Goal: Task Accomplishment & Management: Manage account settings

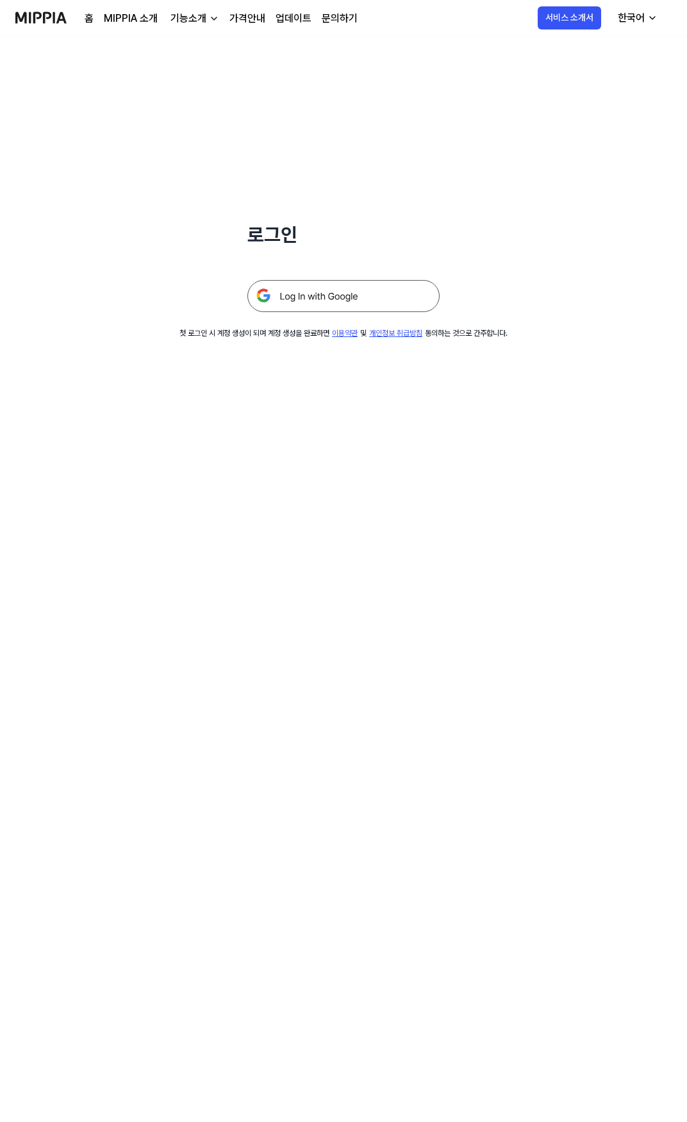
click at [329, 293] on img at bounding box center [343, 296] width 192 height 32
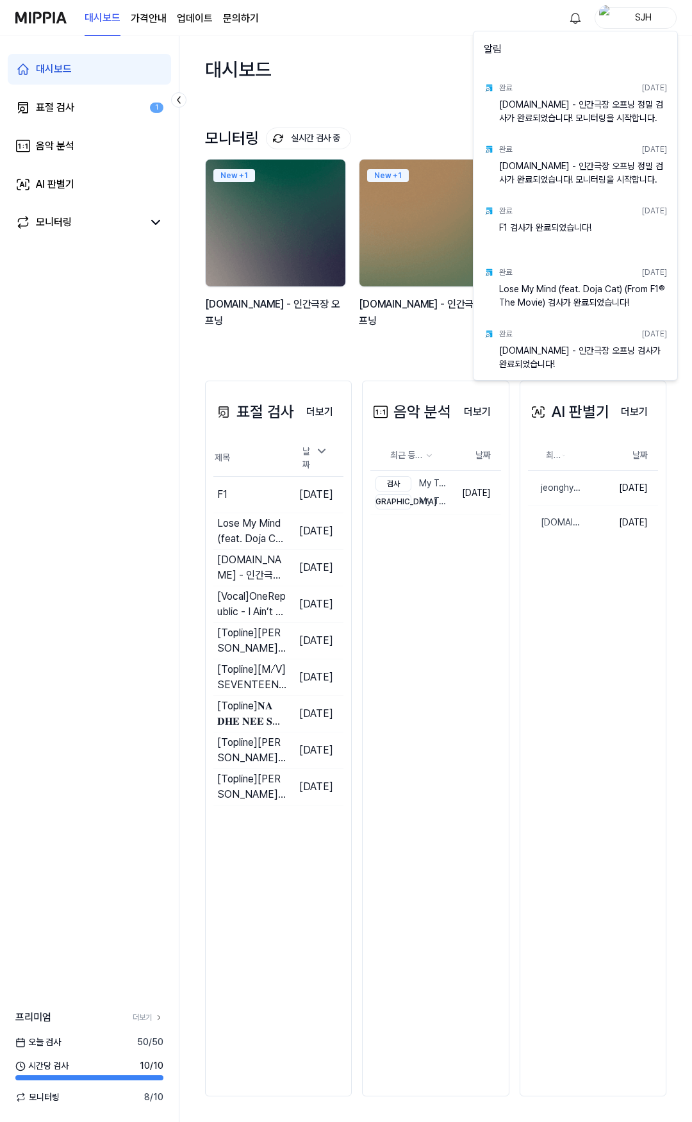
click at [405, 61] on html "대시보드 가격안내 업데이트 문의하기 SJH 대시보드 표절 검사 1 음악 분석 AI 판별기 모니터링 프리미엄 더보기 오늘 검사 50 / 50 시…" at bounding box center [346, 561] width 692 height 1122
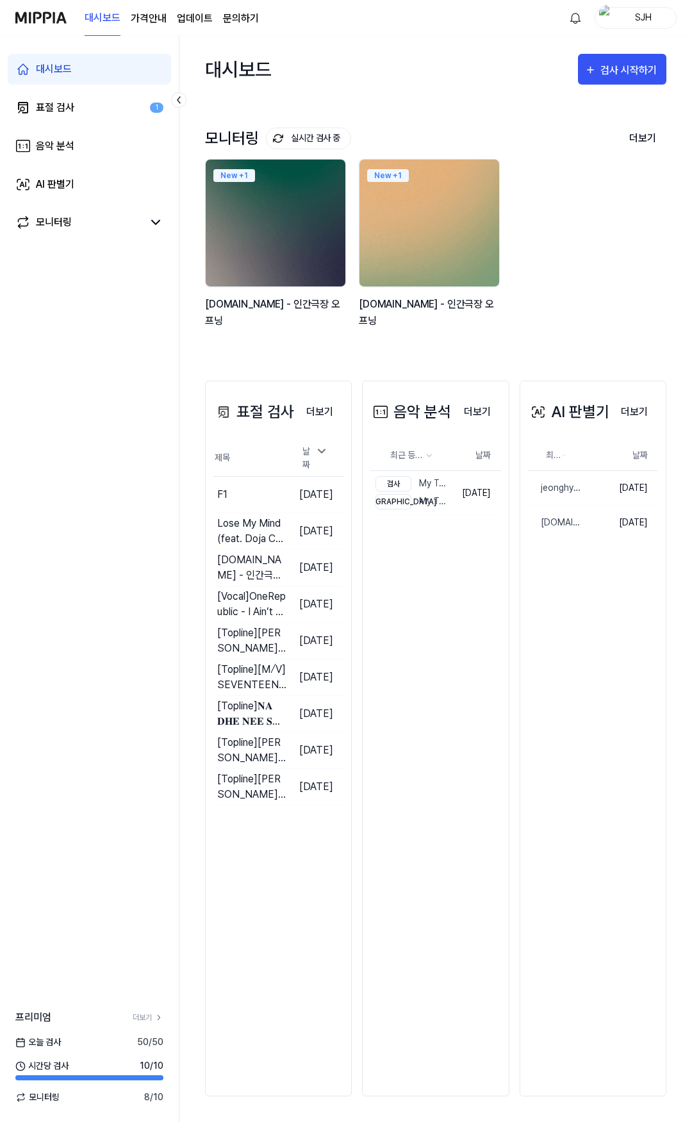
click at [426, 231] on img at bounding box center [429, 223] width 154 height 140
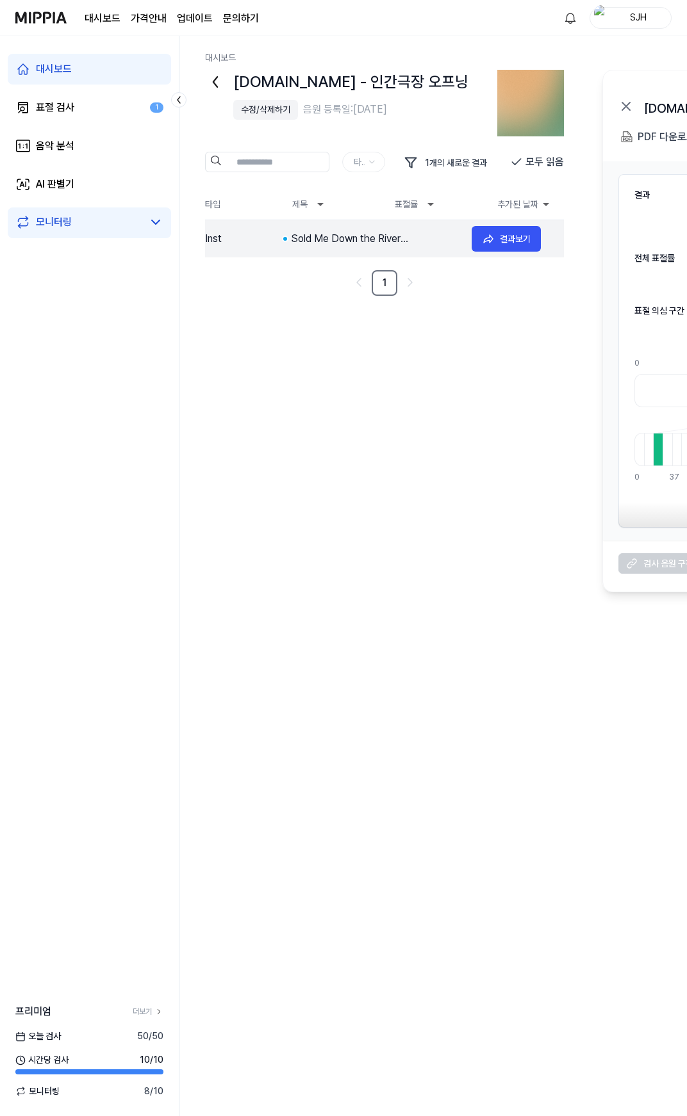
click at [402, 234] on div "Sold Me Down the River (Remastered)" at bounding box center [376, 238] width 170 height 15
click at [218, 80] on icon at bounding box center [215, 82] width 20 height 20
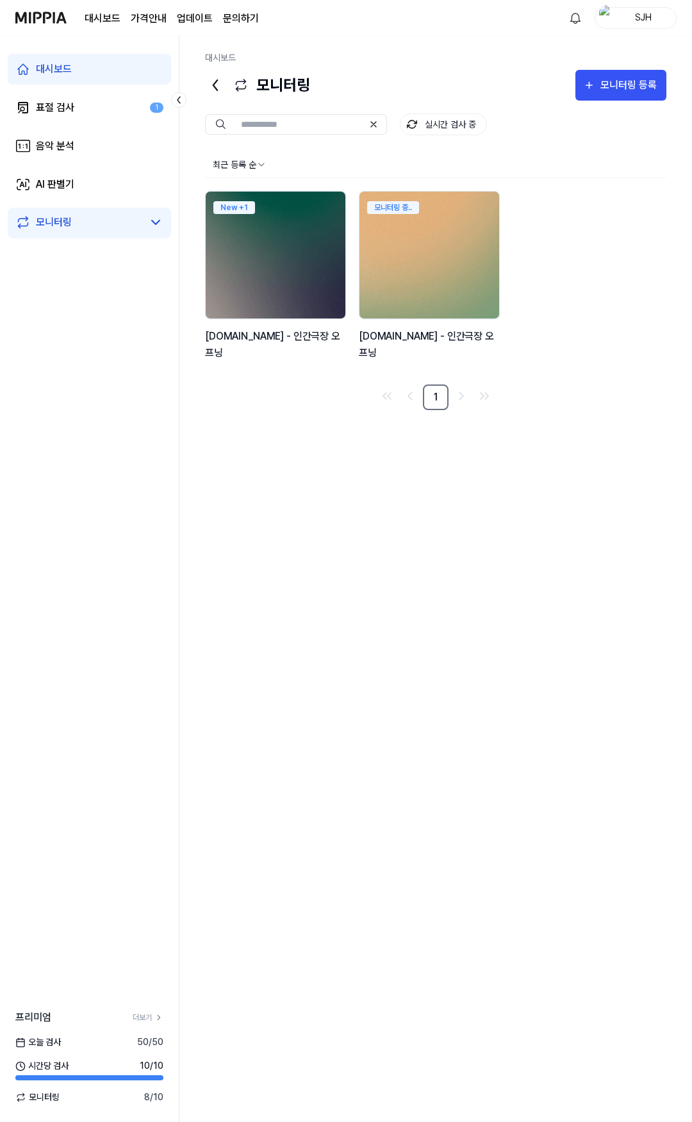
click at [417, 218] on div "모니터링 중.." at bounding box center [429, 206] width 140 height 28
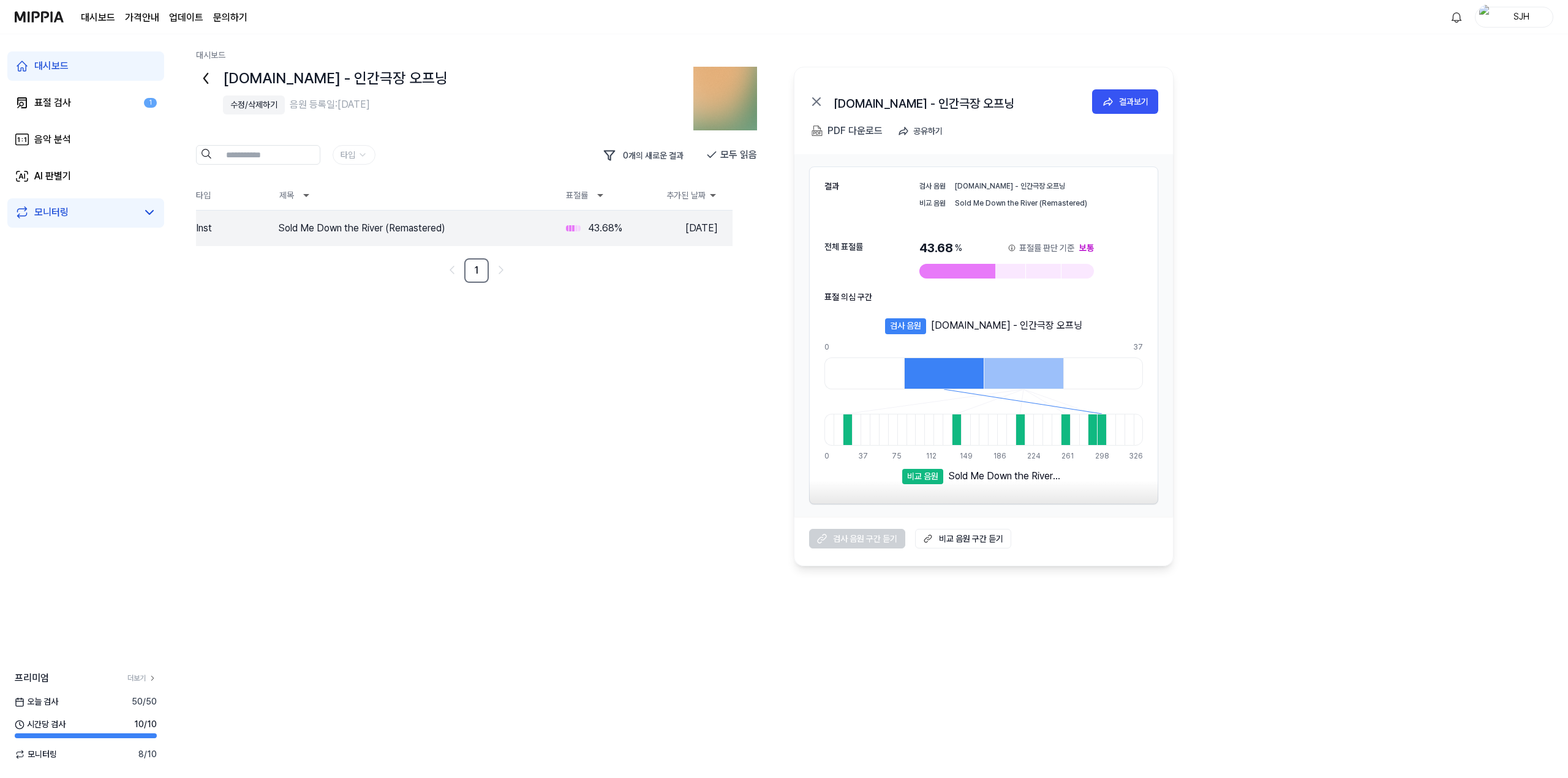
click at [243, 103] on div "수정/삭제하기" at bounding box center [253, 104] width 47 height 12
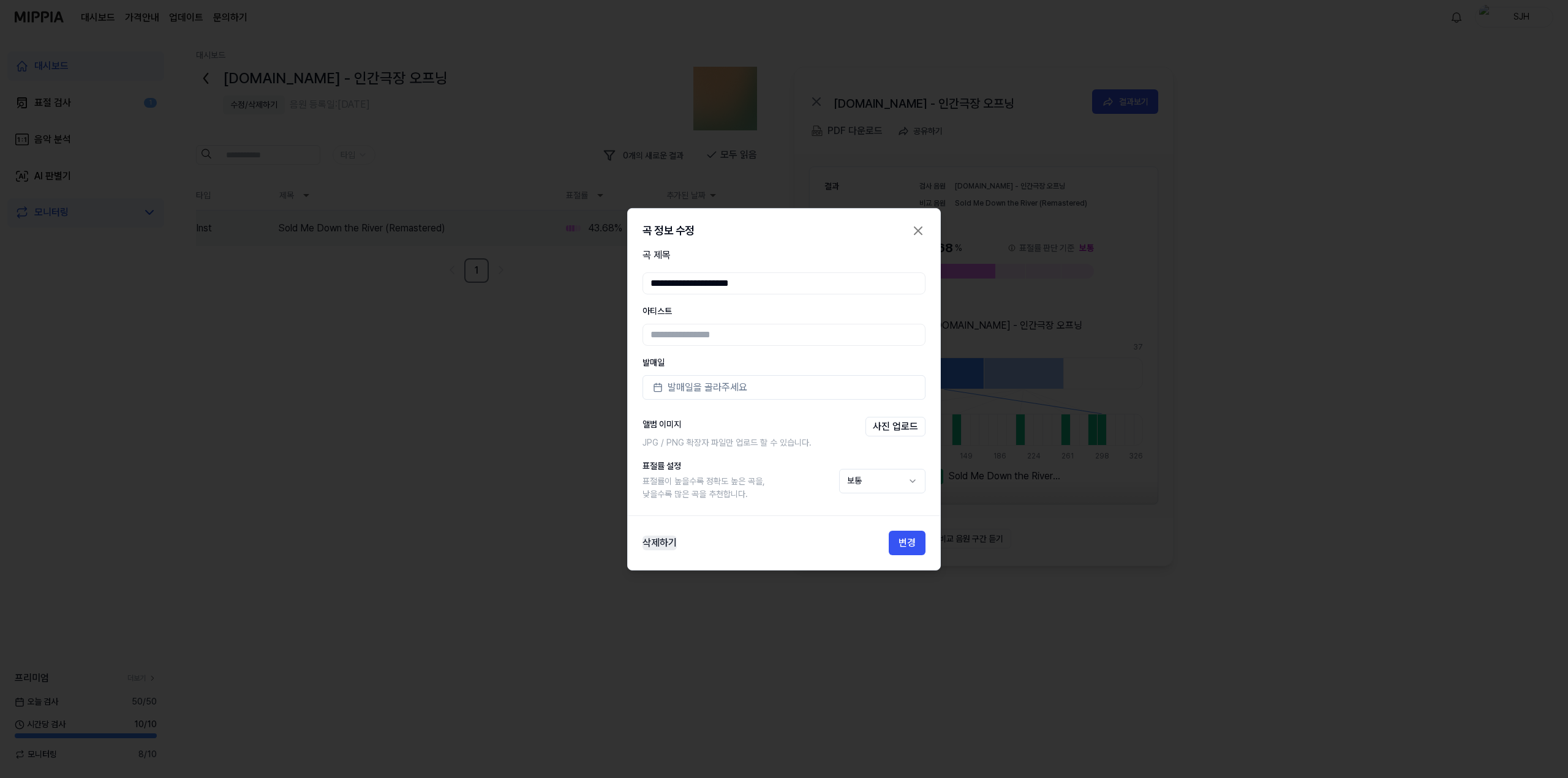
click at [661, 543] on button "삭제하기" at bounding box center [660, 542] width 34 height 14
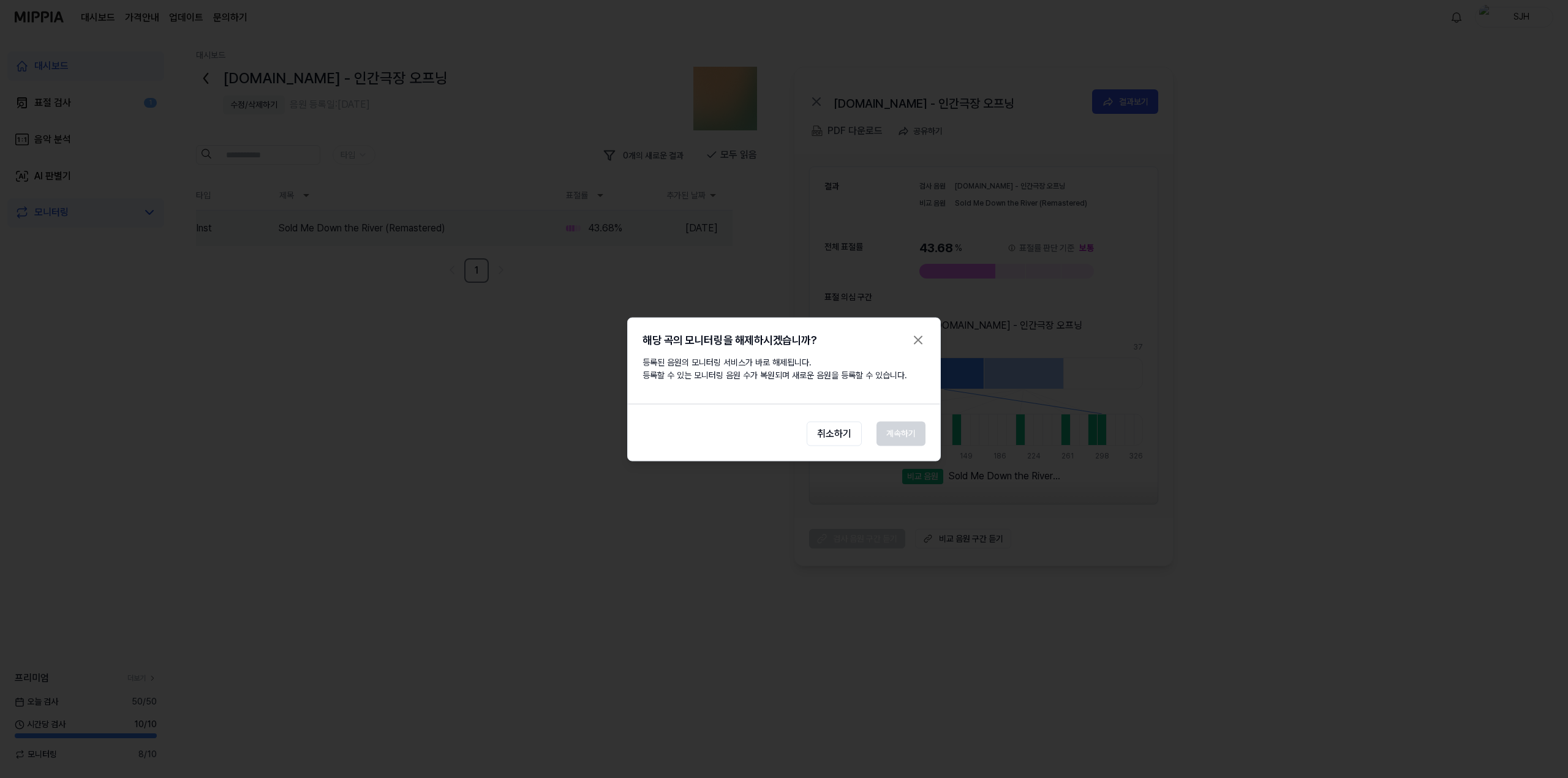
click at [661, 387] on div "해당 곡의 모니터링을 해제하시겠습니까? 등록된 음원의 모니터링 서비스가 바로 해제됩니다. 등록할 수 있는 모니터링 음원 수가 복원되며 새로운 …" at bounding box center [784, 389] width 314 height 144
click at [661, 435] on button "계속하기" at bounding box center [901, 434] width 49 height 25
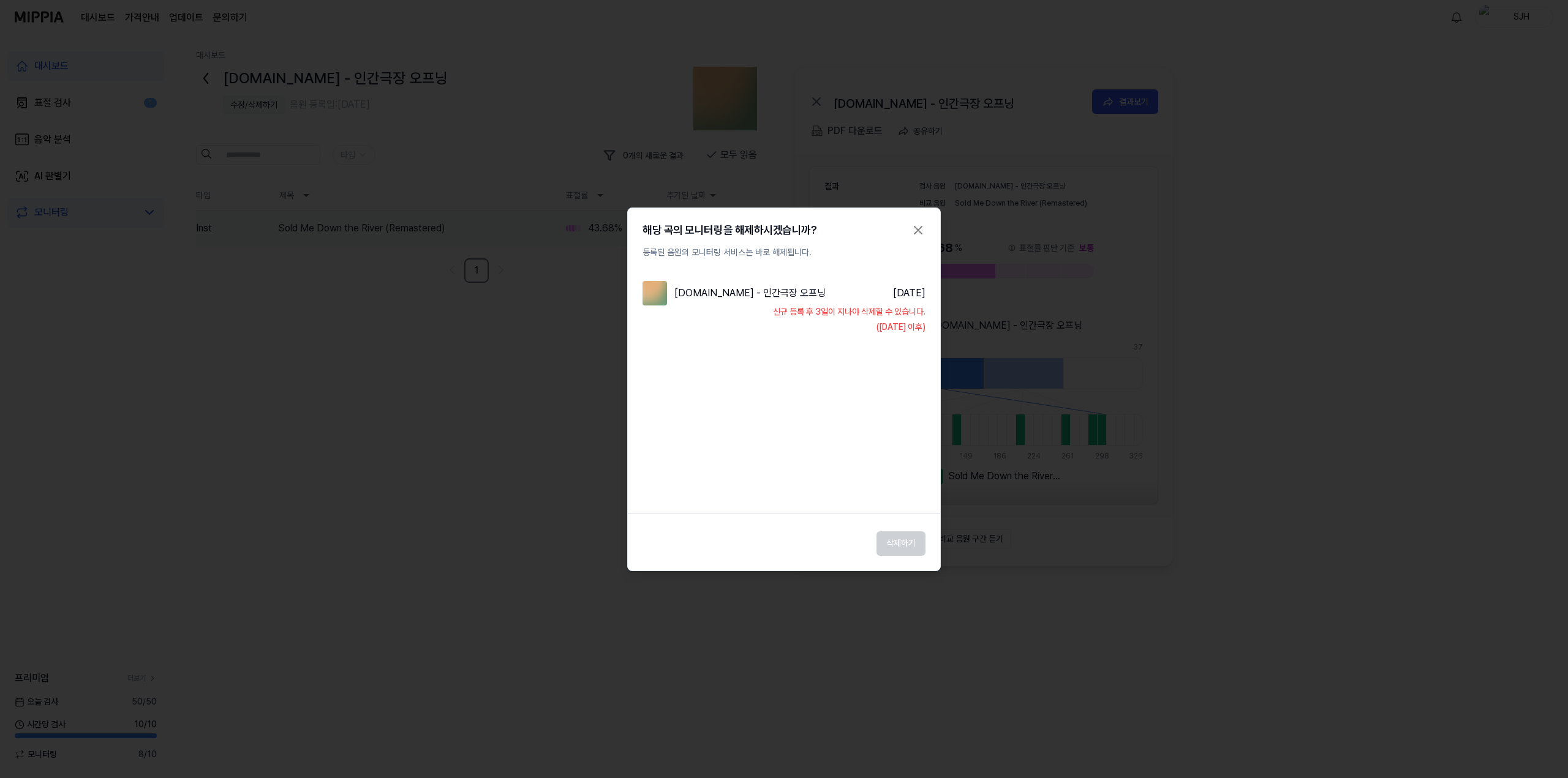
click at [661, 238] on div "해당 곡의 모니터링을 해제하시겠습니까? 등록된 음원의 모니터링 서비스는 바로 해제됩니다." at bounding box center [784, 241] width 283 height 36
click at [661, 232] on div "해당 곡의 모니터링을 해제하시겠습니까? 등록된 음원의 모니터링 서비스는 바로 해제됩니다." at bounding box center [784, 241] width 313 height 36
click at [661, 230] on icon "button" at bounding box center [917, 229] width 14 height 14
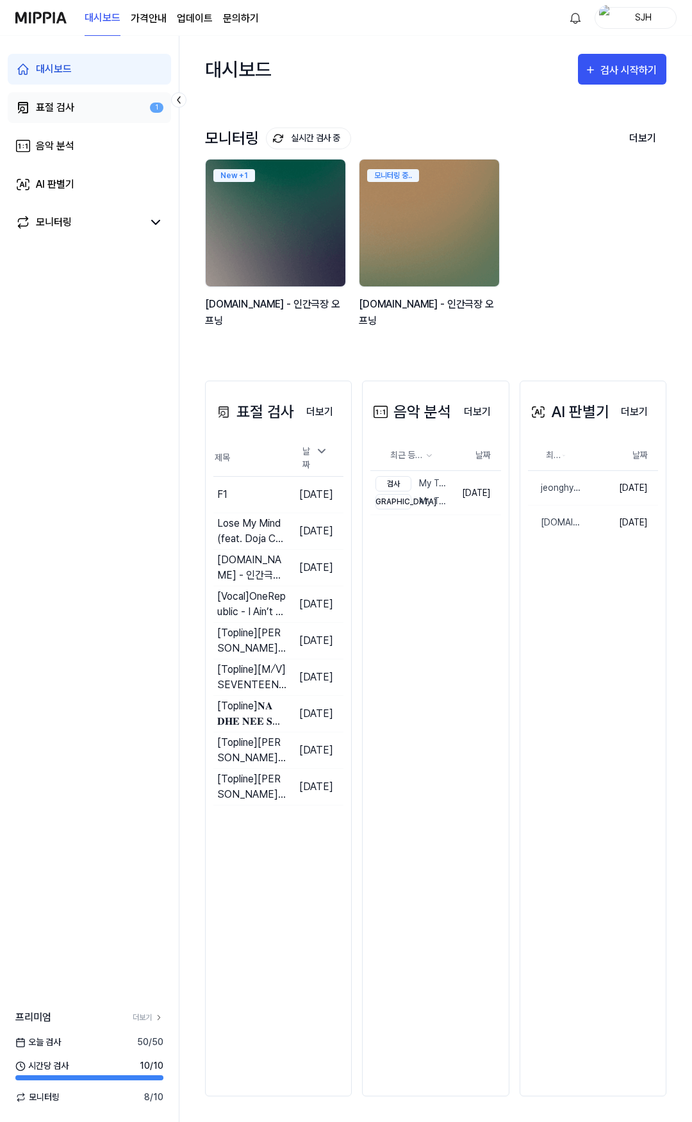
click at [88, 110] on link "표절 검사 1" at bounding box center [89, 107] width 163 height 31
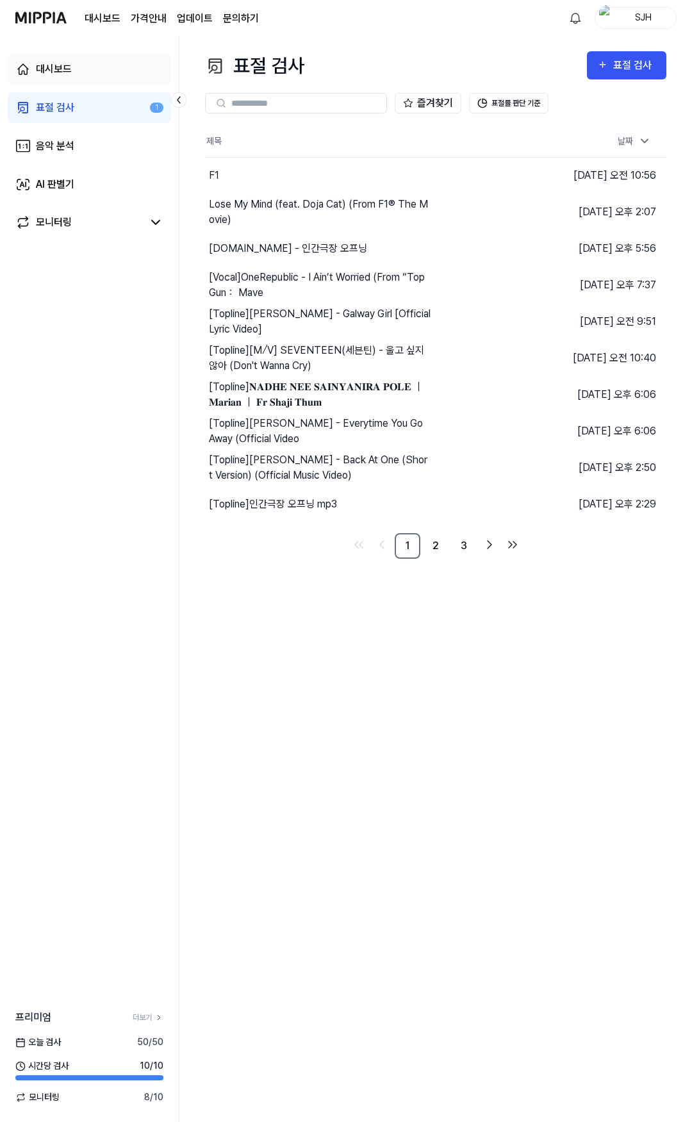
click at [87, 69] on link "대시보드" at bounding box center [89, 69] width 163 height 31
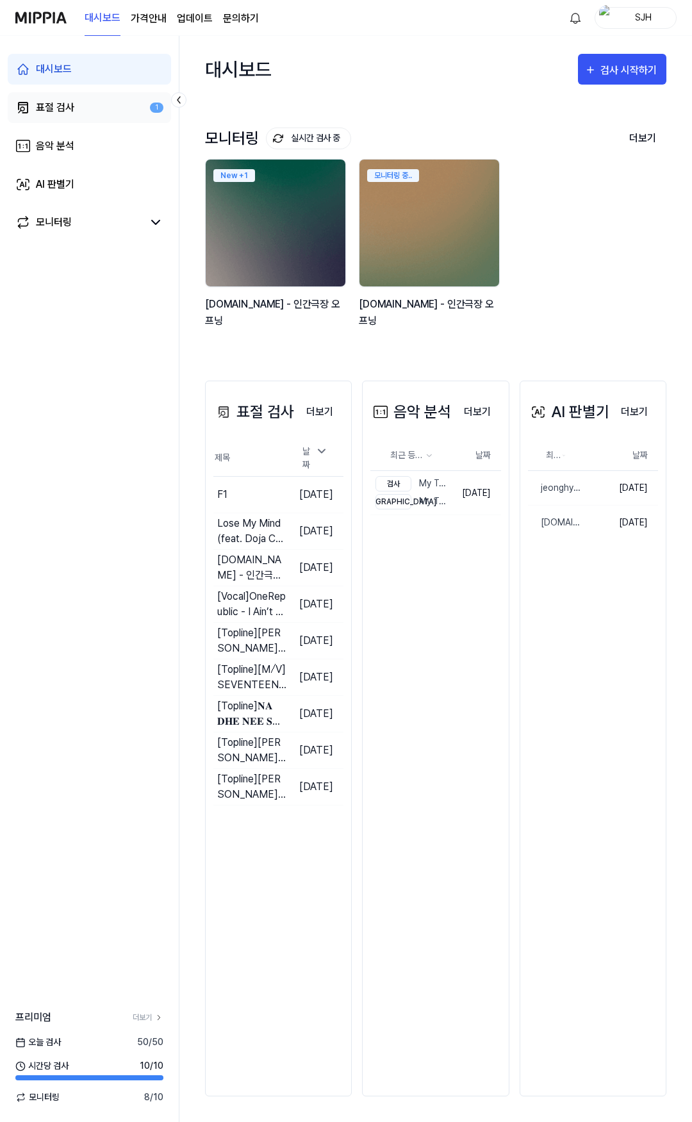
click at [80, 100] on link "표절 검사 1" at bounding box center [89, 107] width 163 height 31
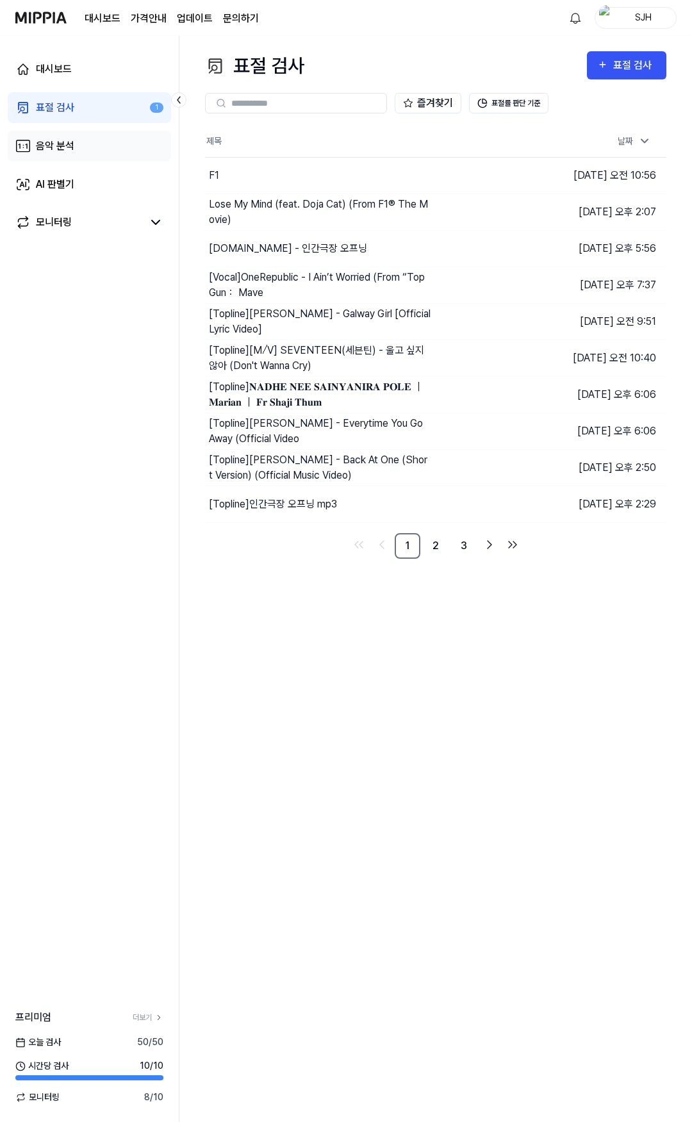
click at [82, 133] on link "음악 분석" at bounding box center [89, 146] width 163 height 31
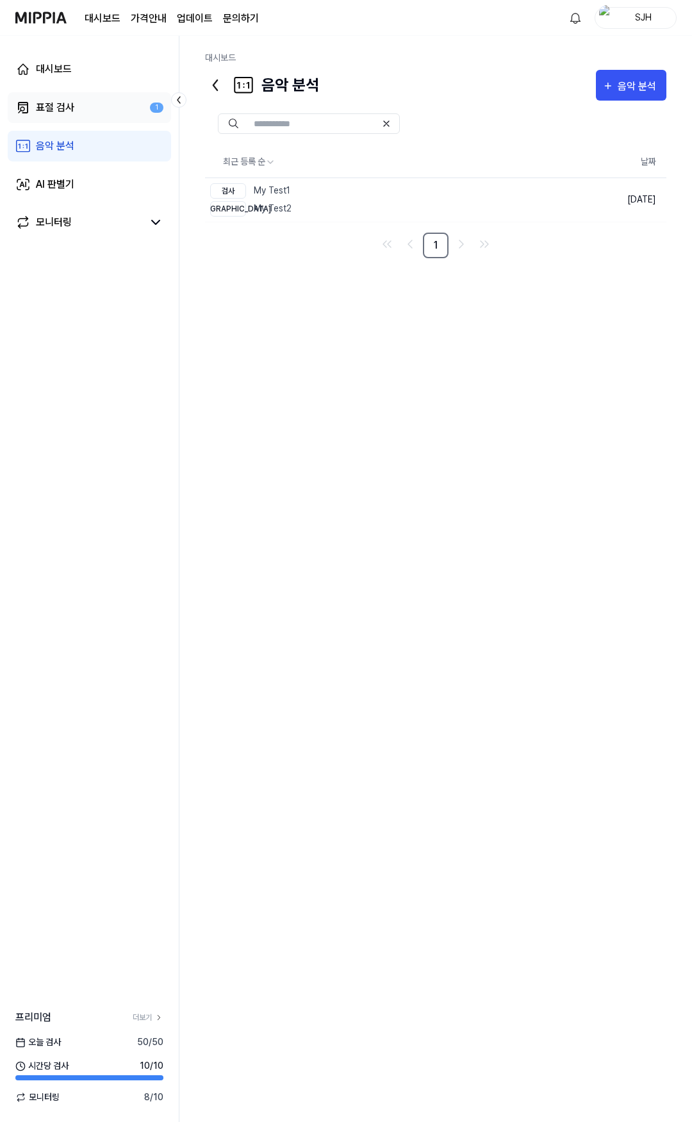
click at [85, 100] on link "표절 검사 1" at bounding box center [89, 107] width 163 height 31
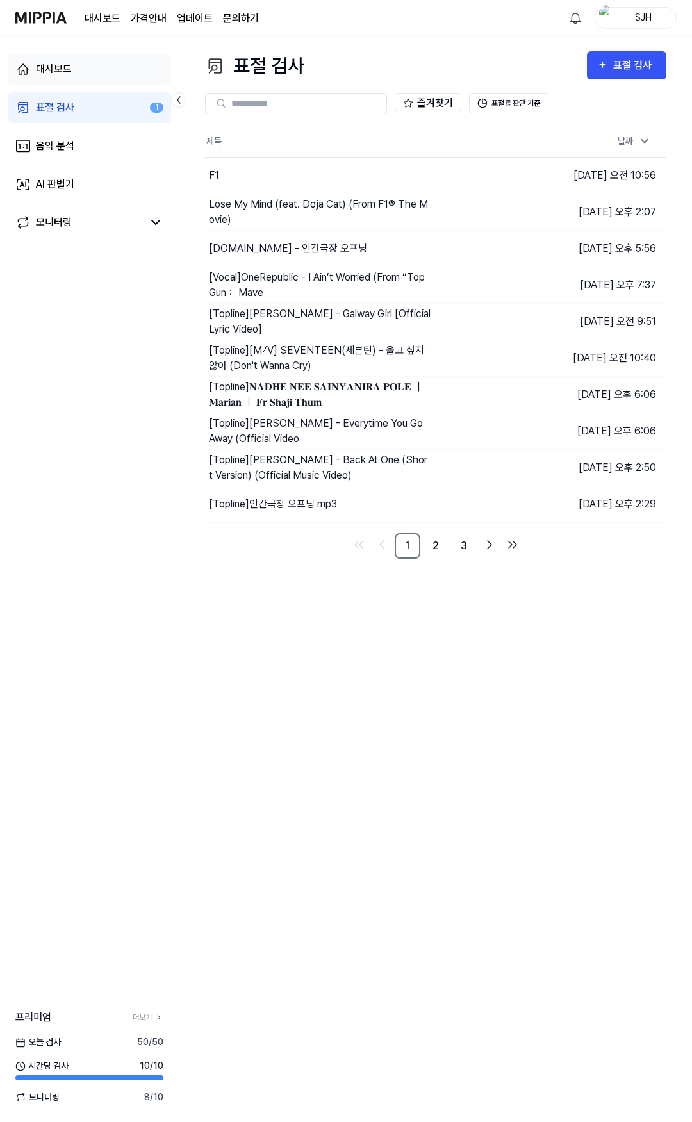
click at [93, 72] on link "대시보드" at bounding box center [89, 69] width 163 height 31
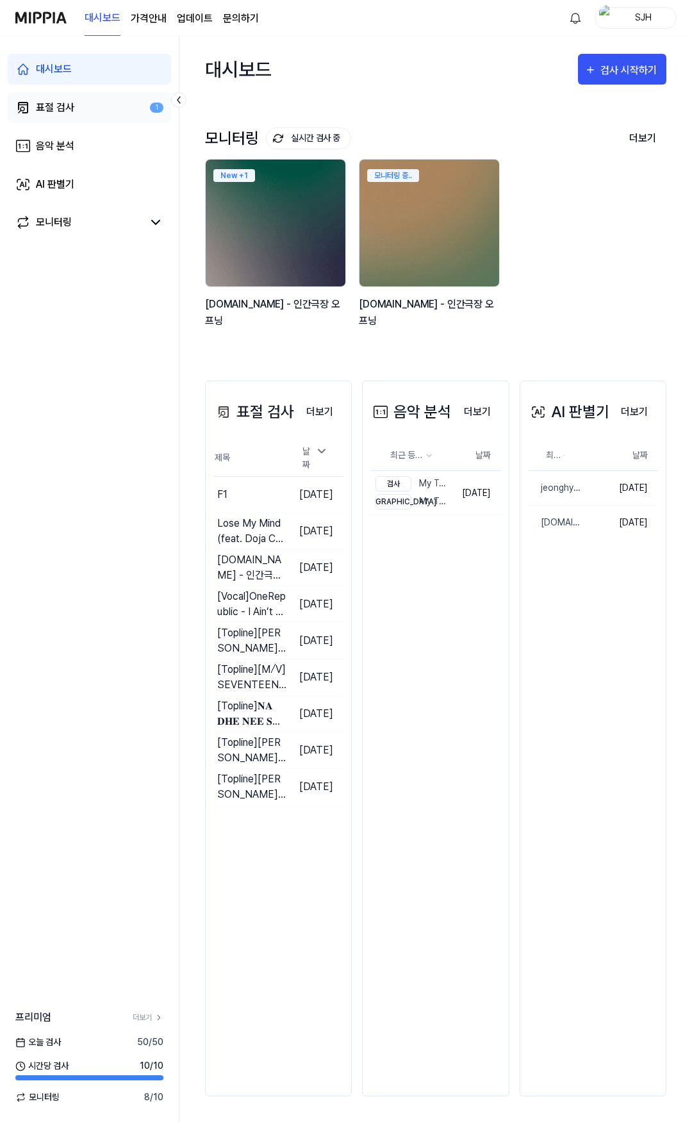
click at [90, 108] on link "표절 검사 1" at bounding box center [89, 107] width 163 height 31
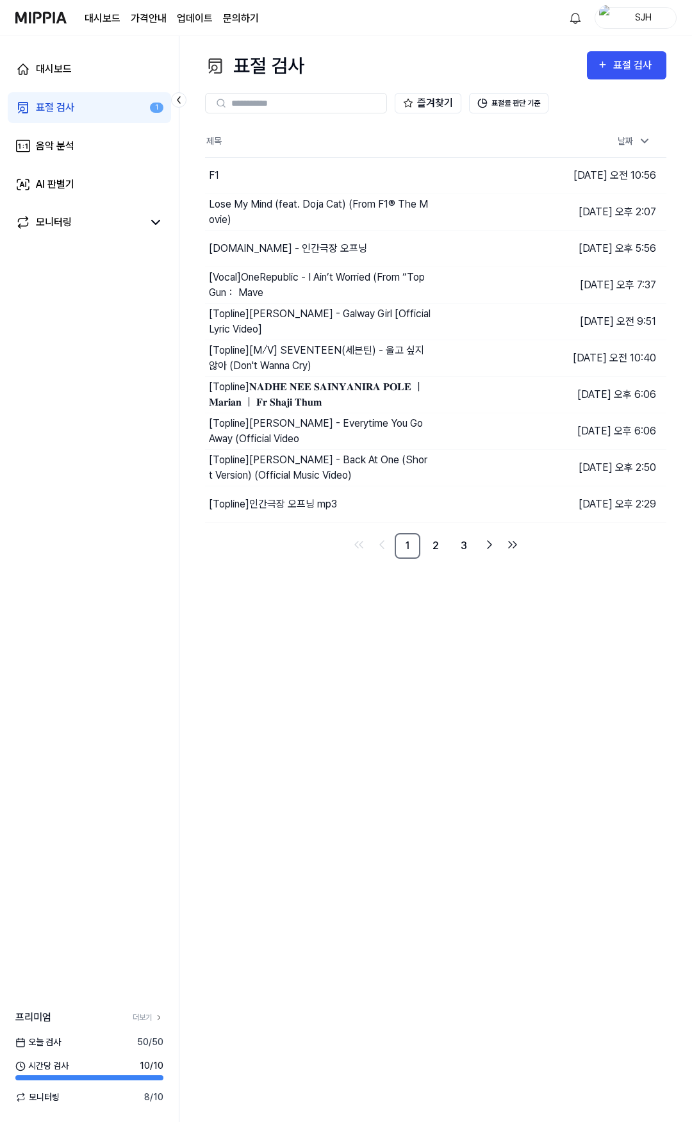
click at [53, 21] on img at bounding box center [40, 17] width 51 height 35
